Goal: Check status: Check status

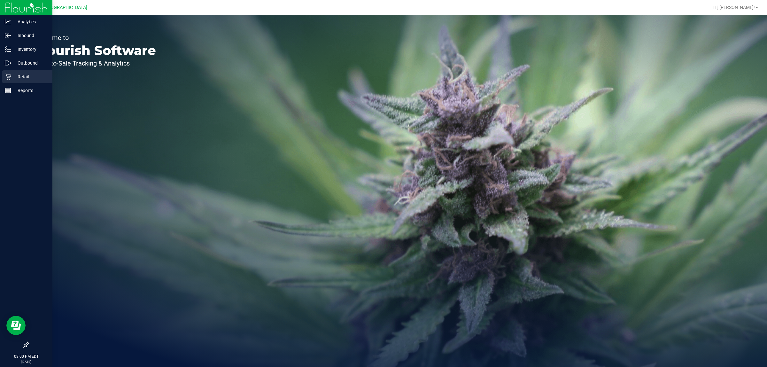
click at [11, 78] on p "Retail" at bounding box center [30, 77] width 38 height 8
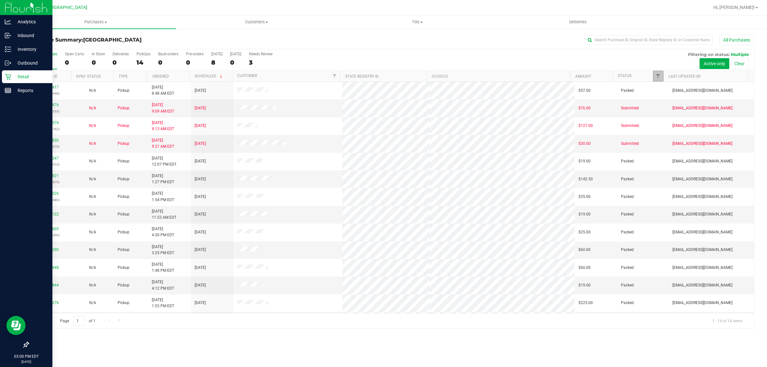
click at [657, 78] on span "Filter" at bounding box center [657, 75] width 5 height 5
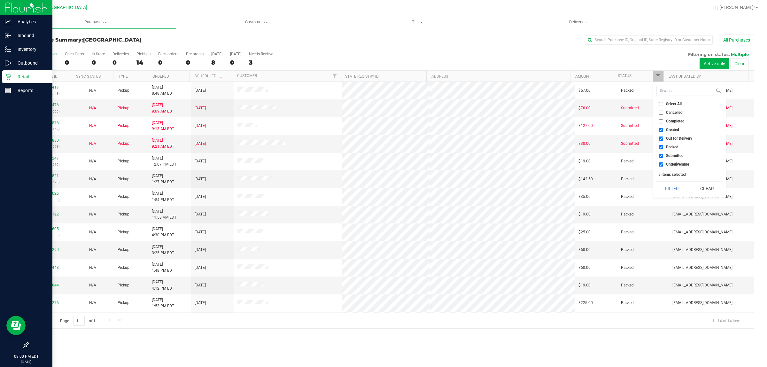
click at [659, 129] on input "Created" at bounding box center [661, 130] width 4 height 4
checkbox input "false"
click at [662, 139] on input "Out for Delivery" at bounding box center [661, 138] width 4 height 4
checkbox input "false"
click at [661, 146] on input "Packed" at bounding box center [661, 147] width 4 height 4
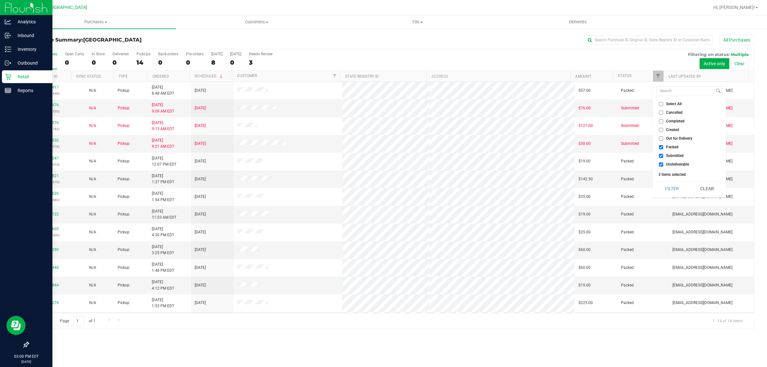
checkbox input "false"
click at [659, 163] on input "Undeliverable" at bounding box center [661, 164] width 4 height 4
checkbox input "false"
click at [668, 182] on button "Filter" at bounding box center [671, 188] width 31 height 14
